Goal: Transaction & Acquisition: Book appointment/travel/reservation

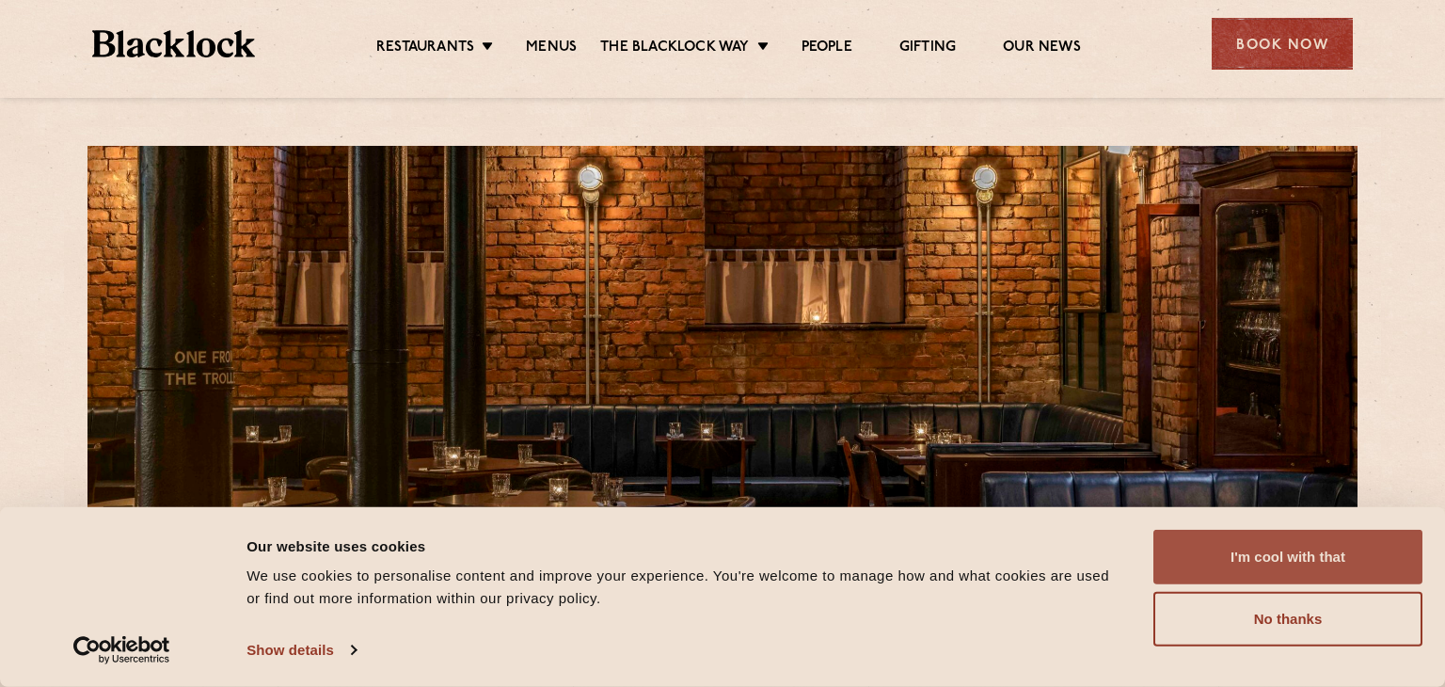
click at [1310, 554] on button "I'm cool with that" at bounding box center [1288, 557] width 269 height 55
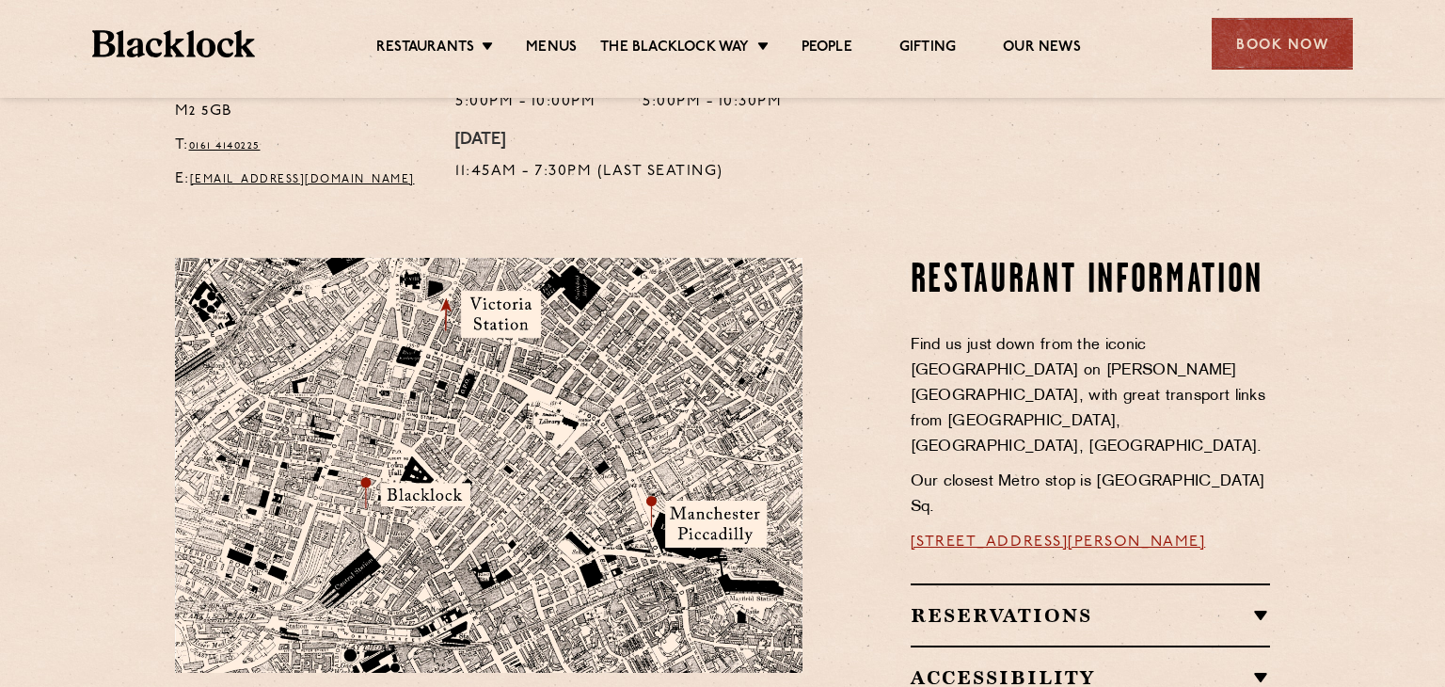
scroll to position [949, 0]
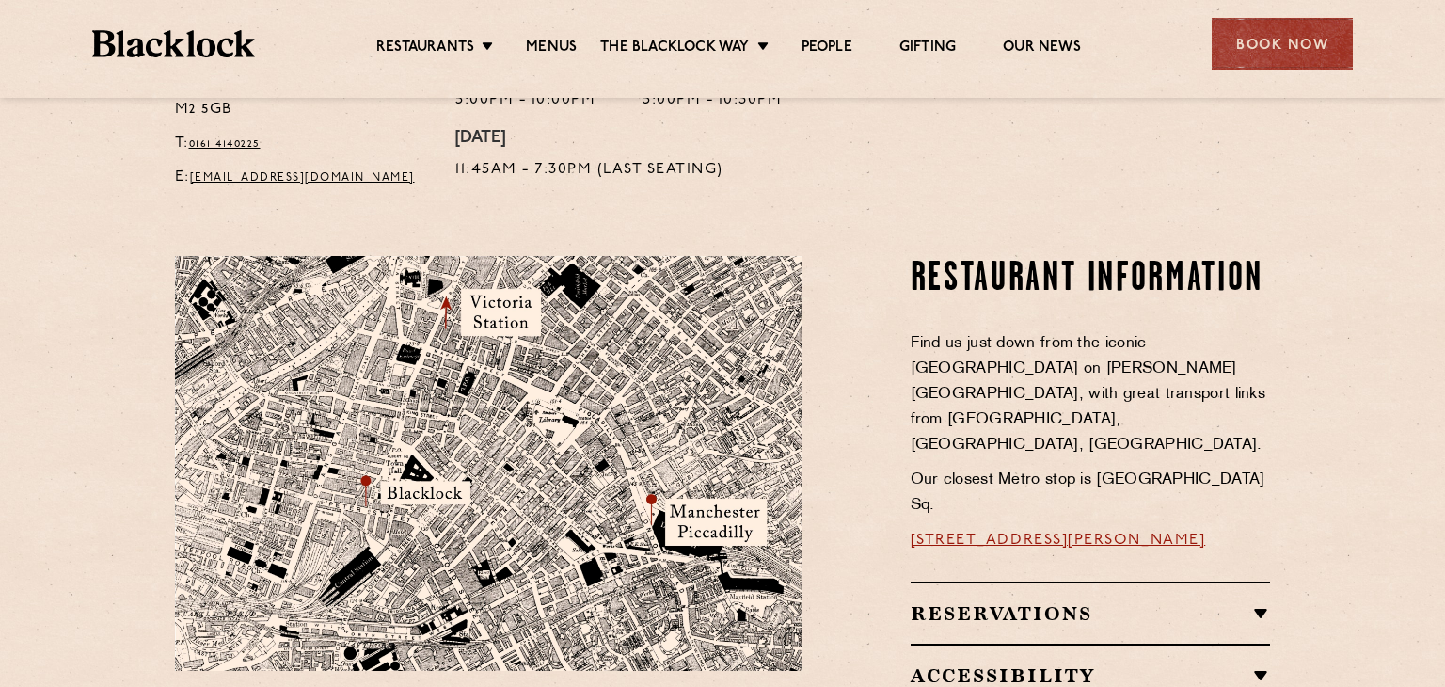
click at [1259, 602] on h2 "Reservations" at bounding box center [1091, 613] width 360 height 23
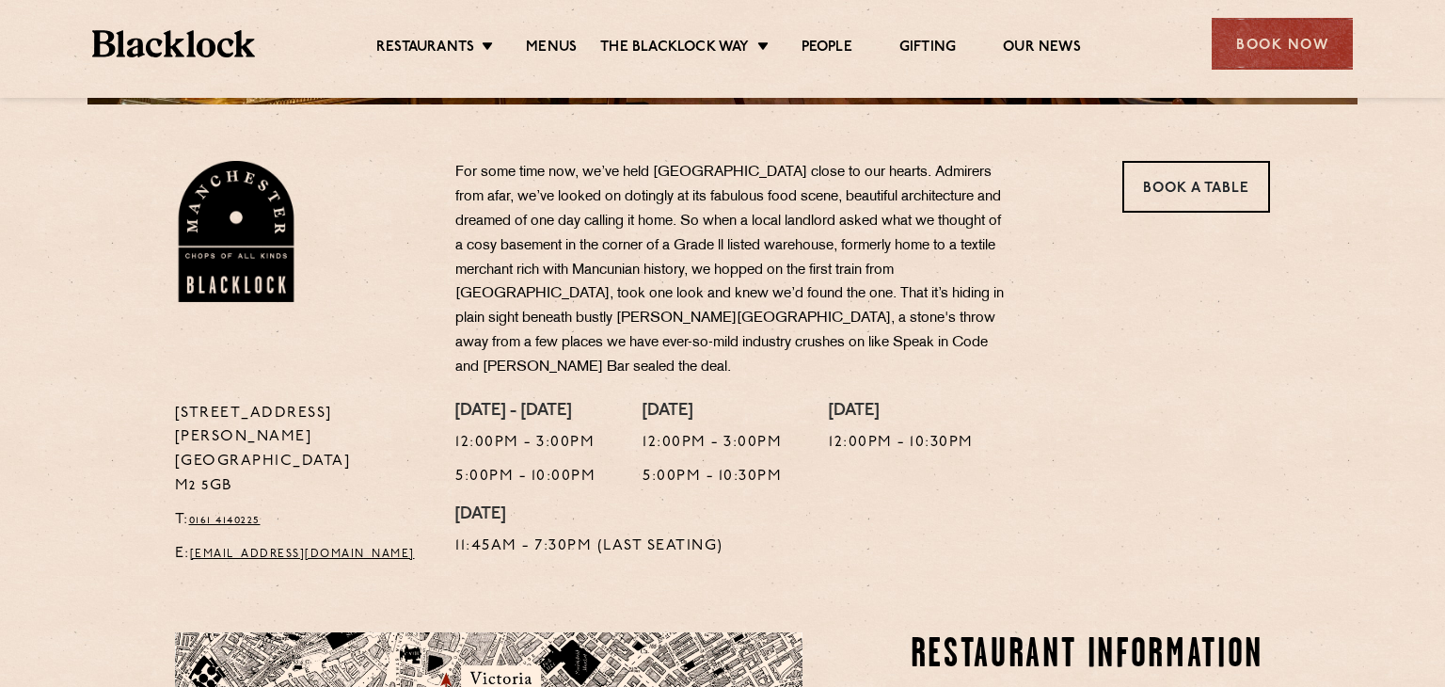
scroll to position [535, 0]
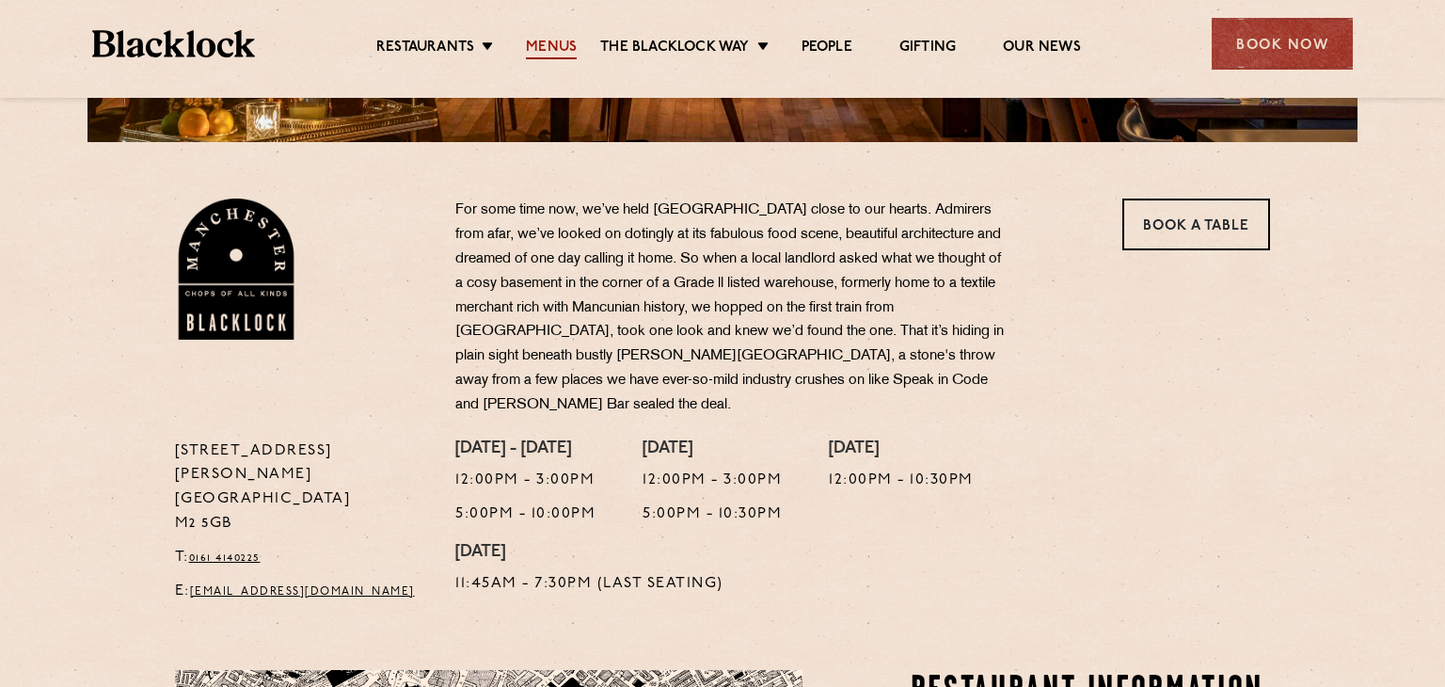
click at [543, 43] on link "Menus" at bounding box center [551, 49] width 51 height 21
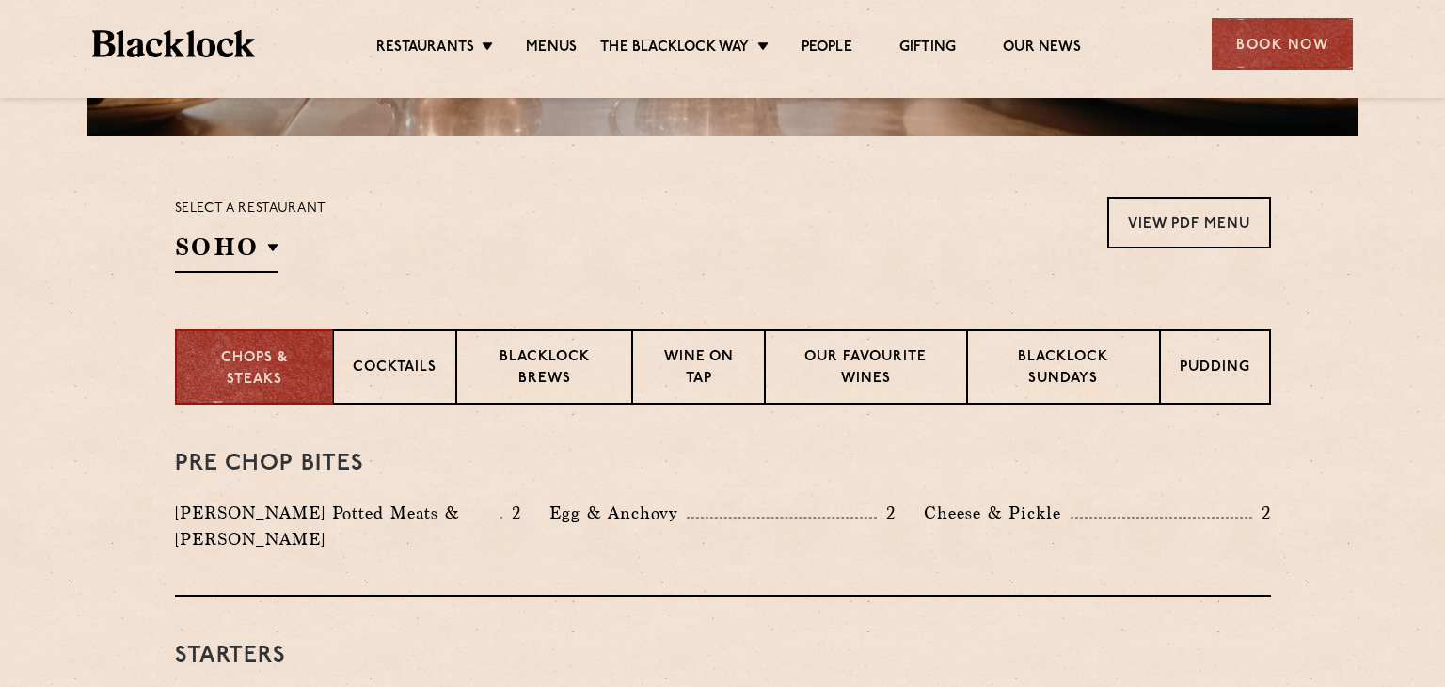
scroll to position [546, 0]
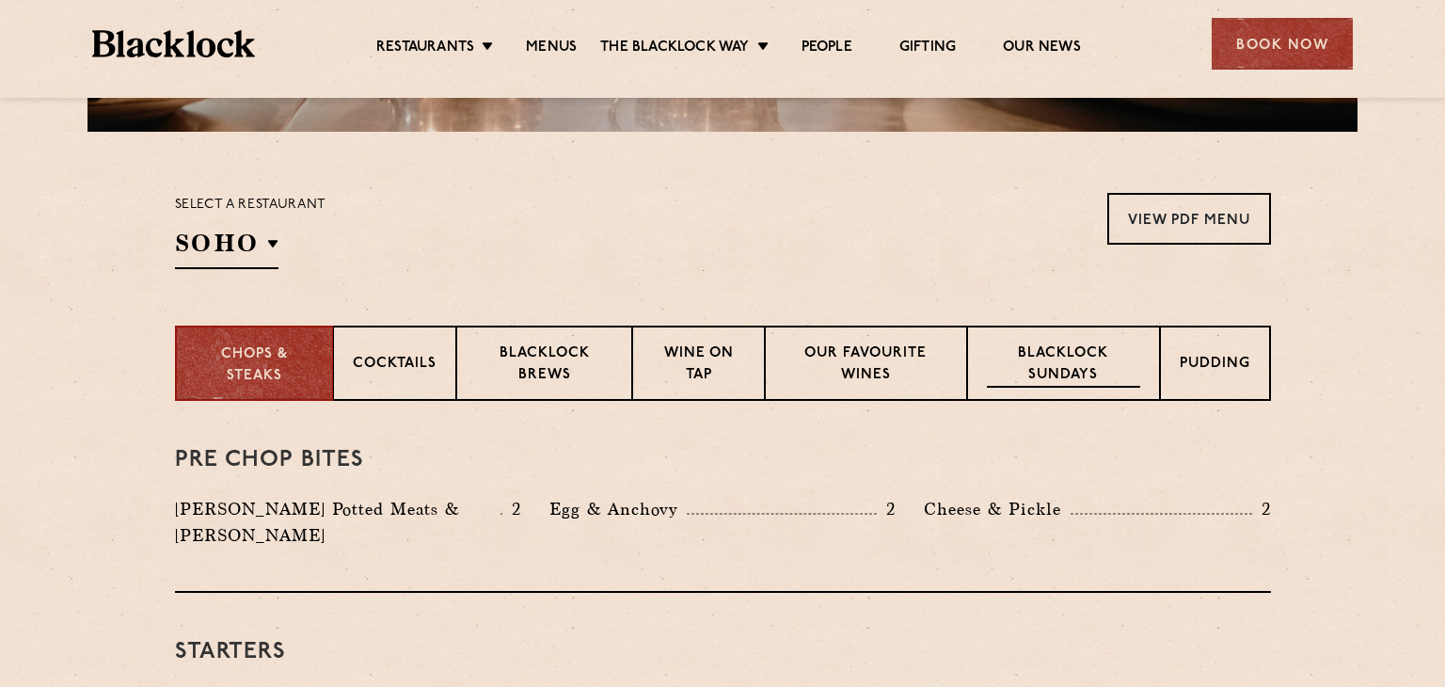
click at [1082, 366] on p "Blacklock Sundays" at bounding box center [1063, 365] width 152 height 44
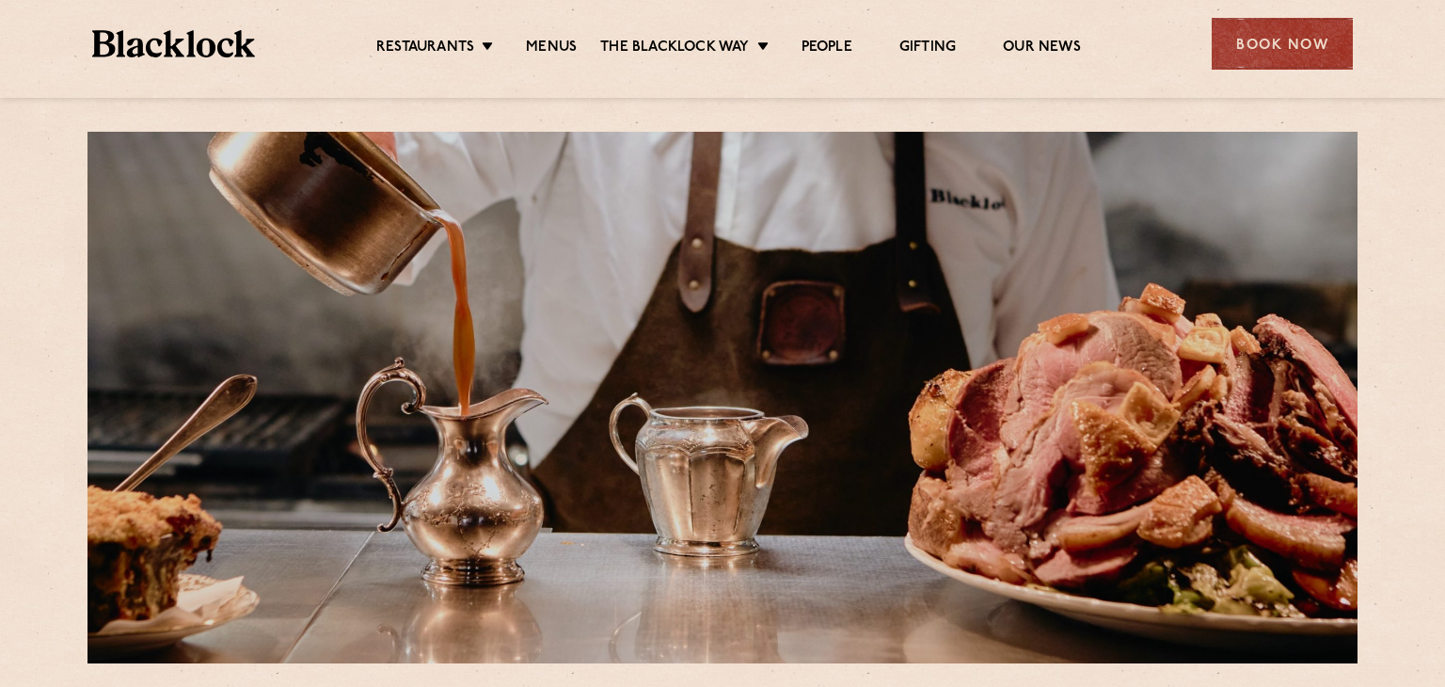
scroll to position [0, 0]
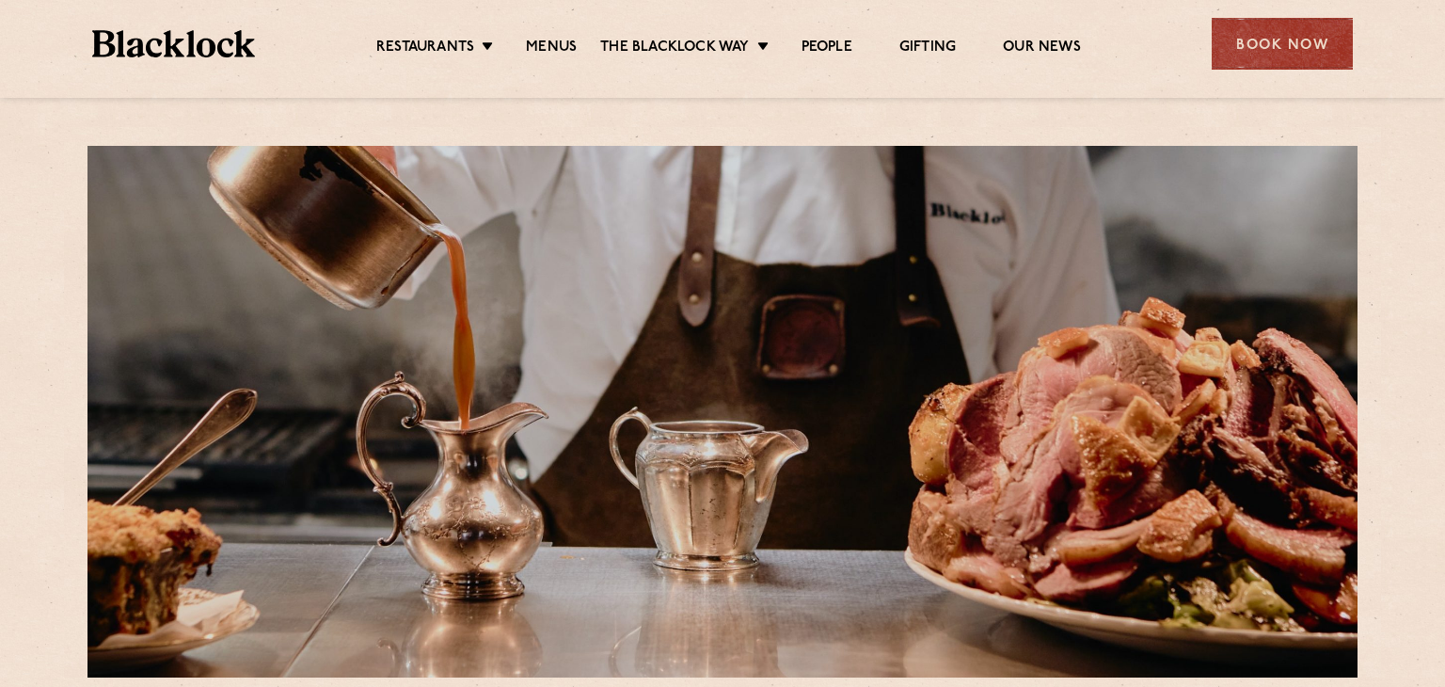
click at [167, 37] on img at bounding box center [173, 43] width 163 height 27
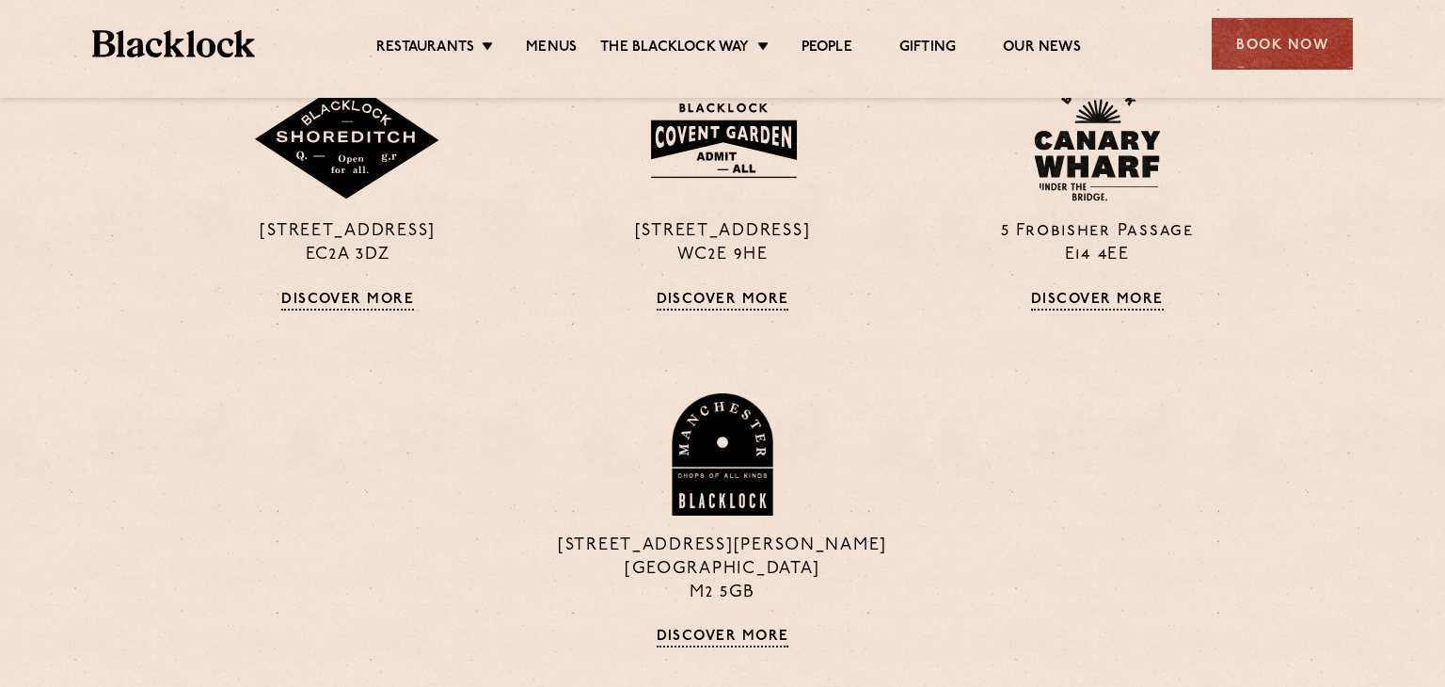
scroll to position [1681, 0]
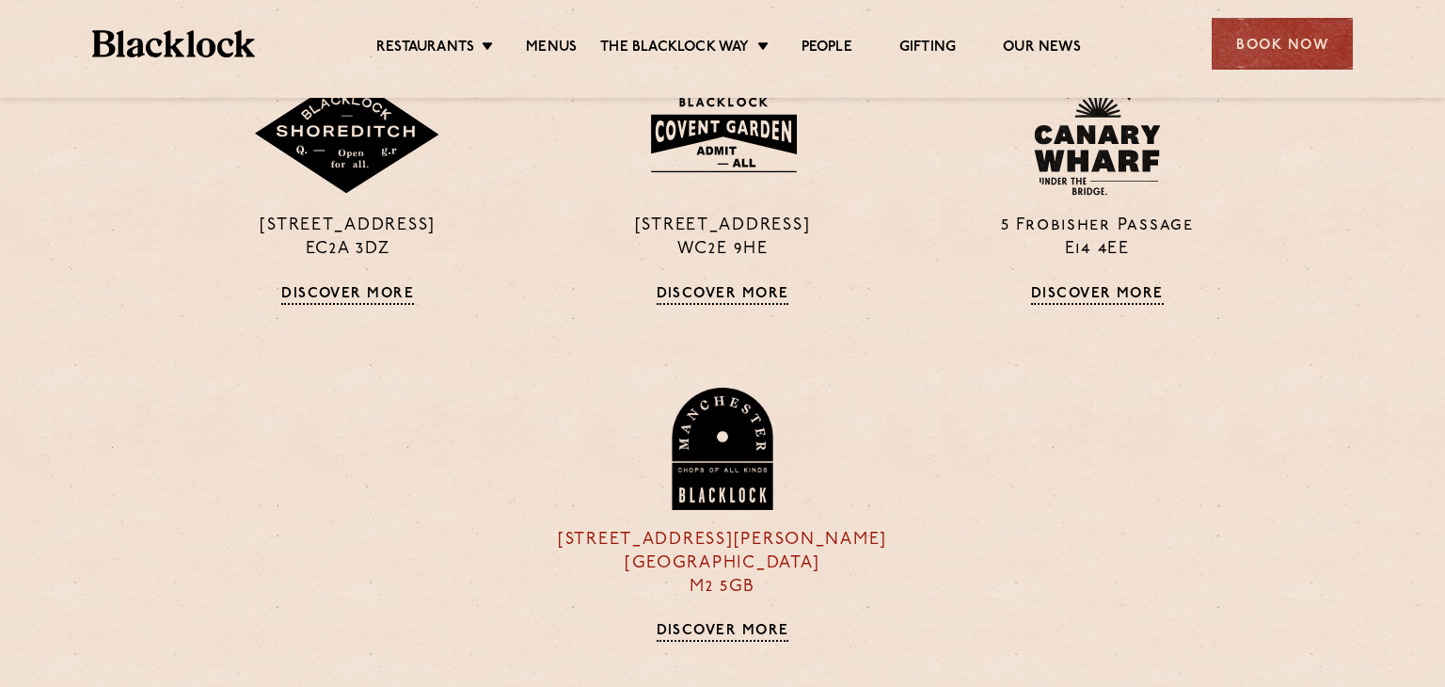
click at [733, 629] on link "Discover More" at bounding box center [723, 632] width 133 height 19
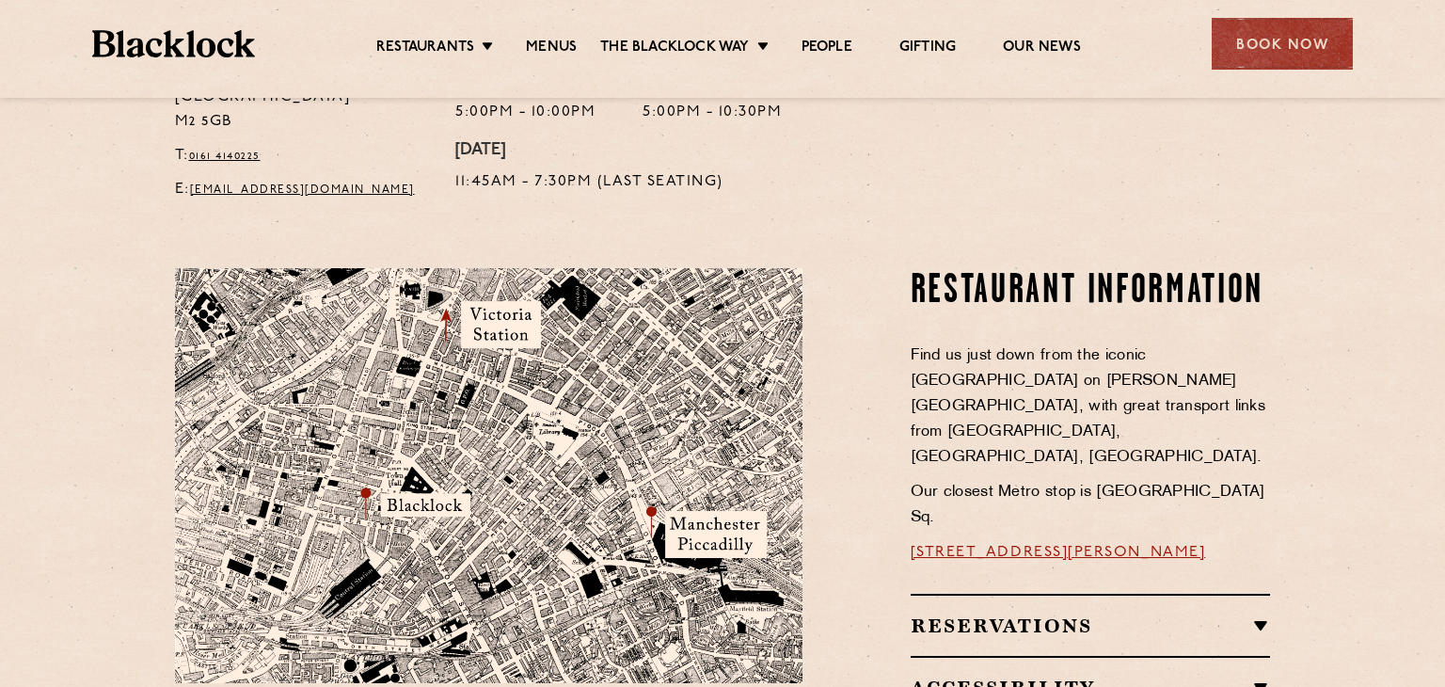
scroll to position [941, 0]
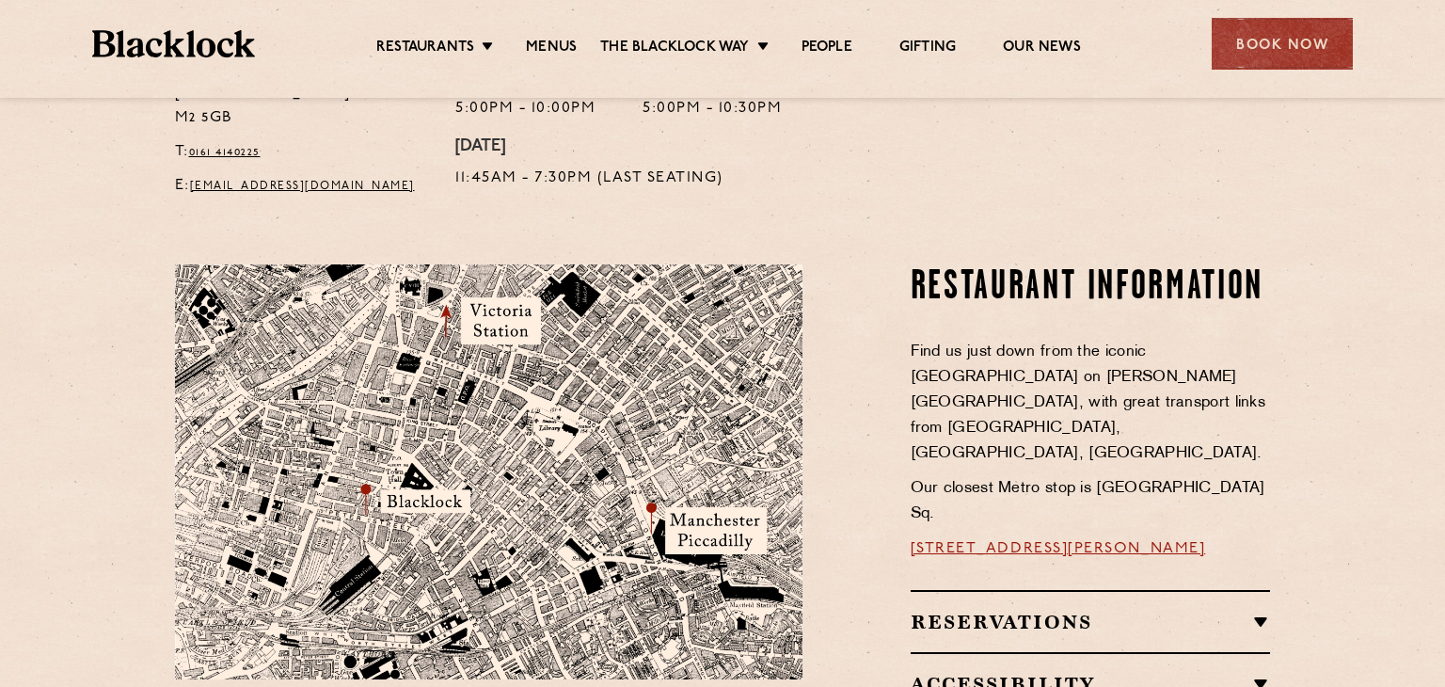
click at [1048, 541] on link "37 Peter Street, Manchester, M2 5GB" at bounding box center [1058, 548] width 295 height 15
